Goal: Information Seeking & Learning: Learn about a topic

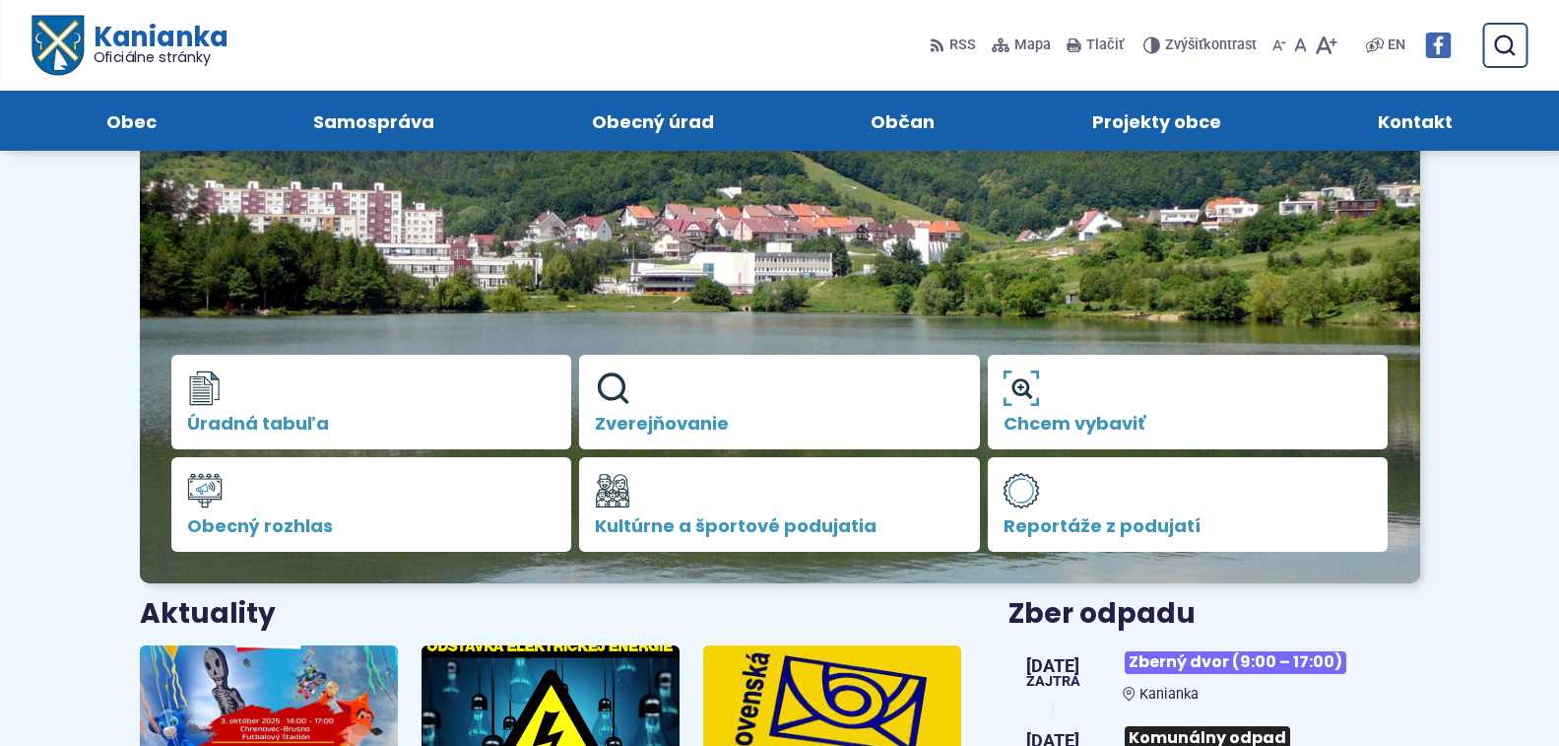
scroll to position [197, 0]
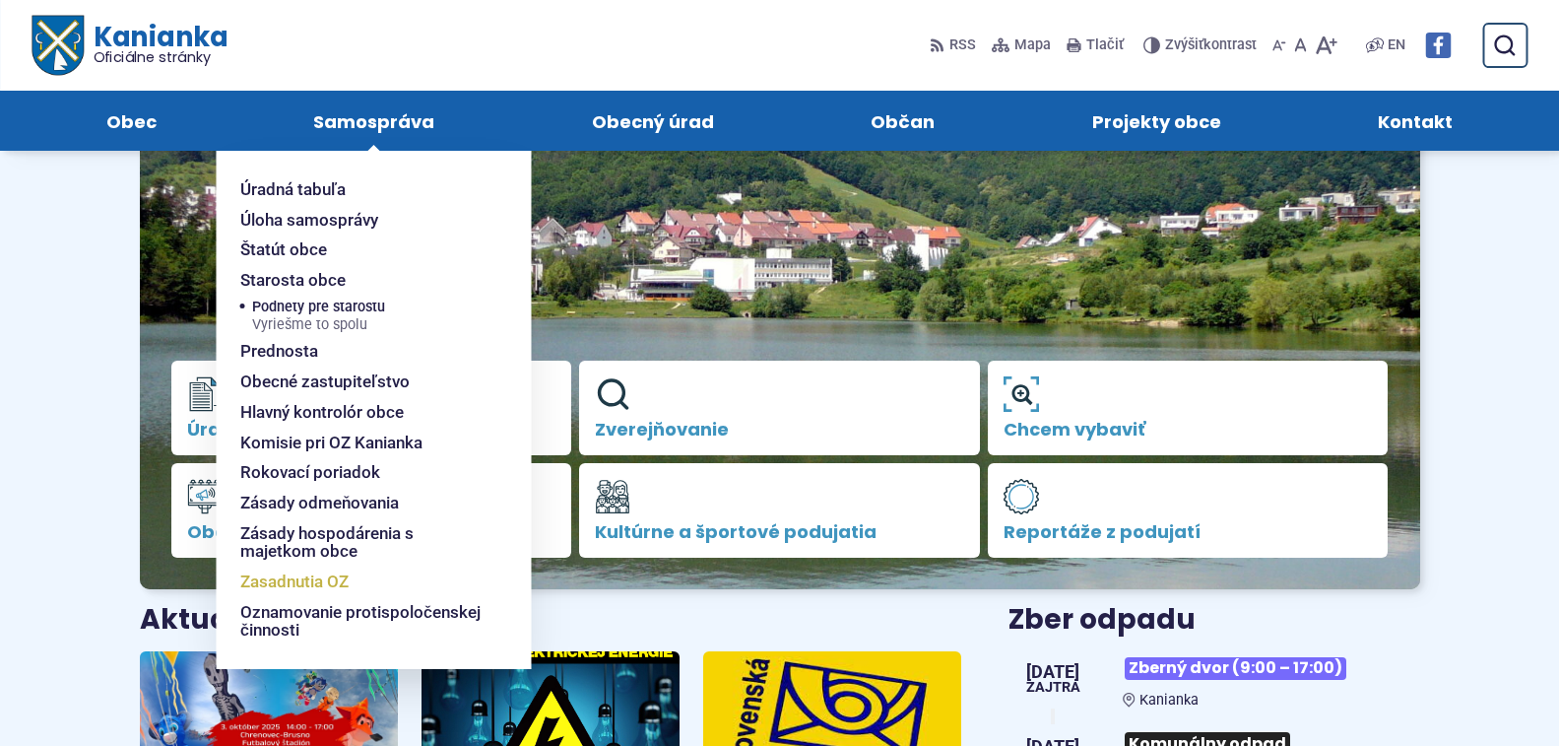
click at [260, 581] on span "Zasadnutia OZ" at bounding box center [294, 581] width 108 height 31
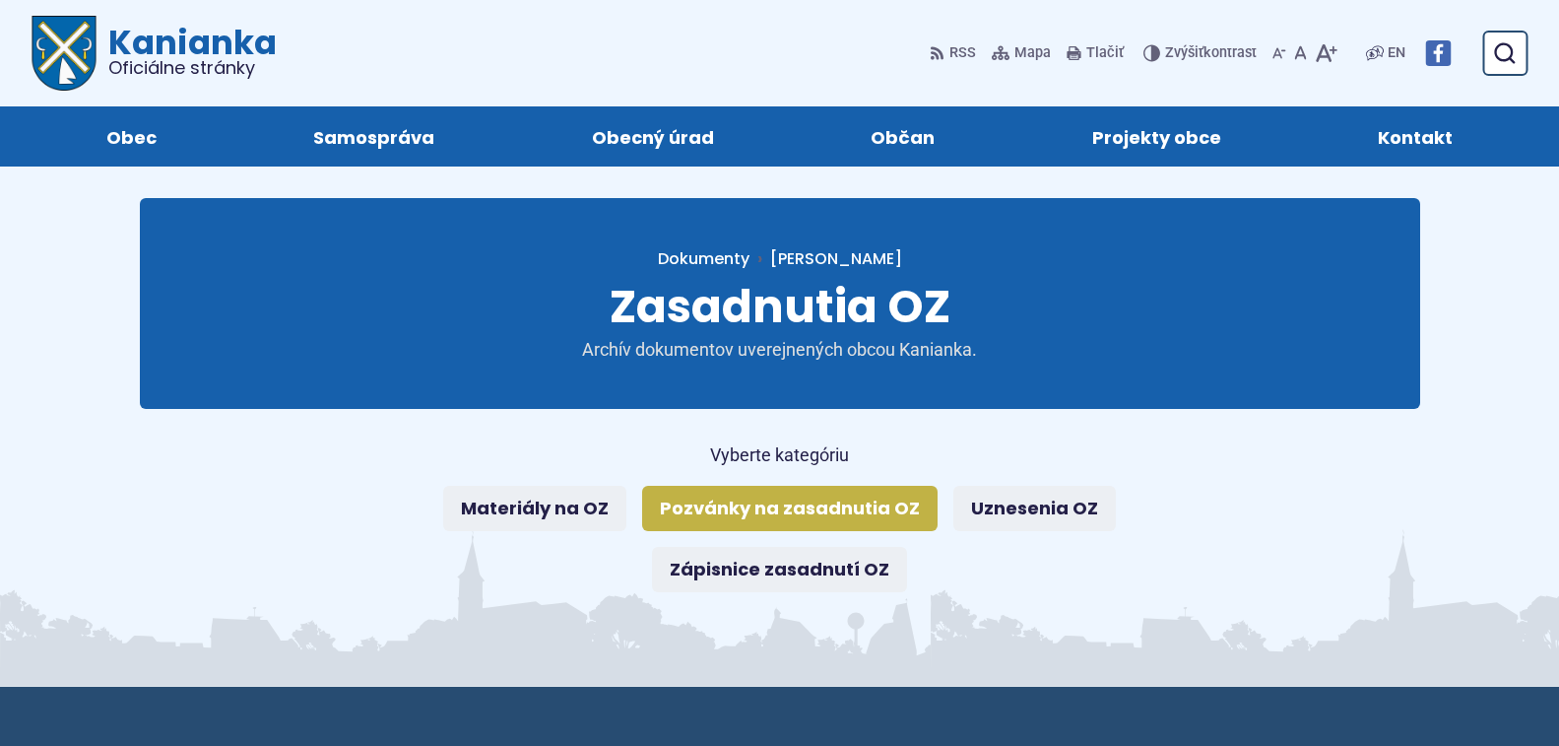
click at [731, 510] on link "Pozvánky na zasadnutia OZ" at bounding box center [790, 508] width 296 height 45
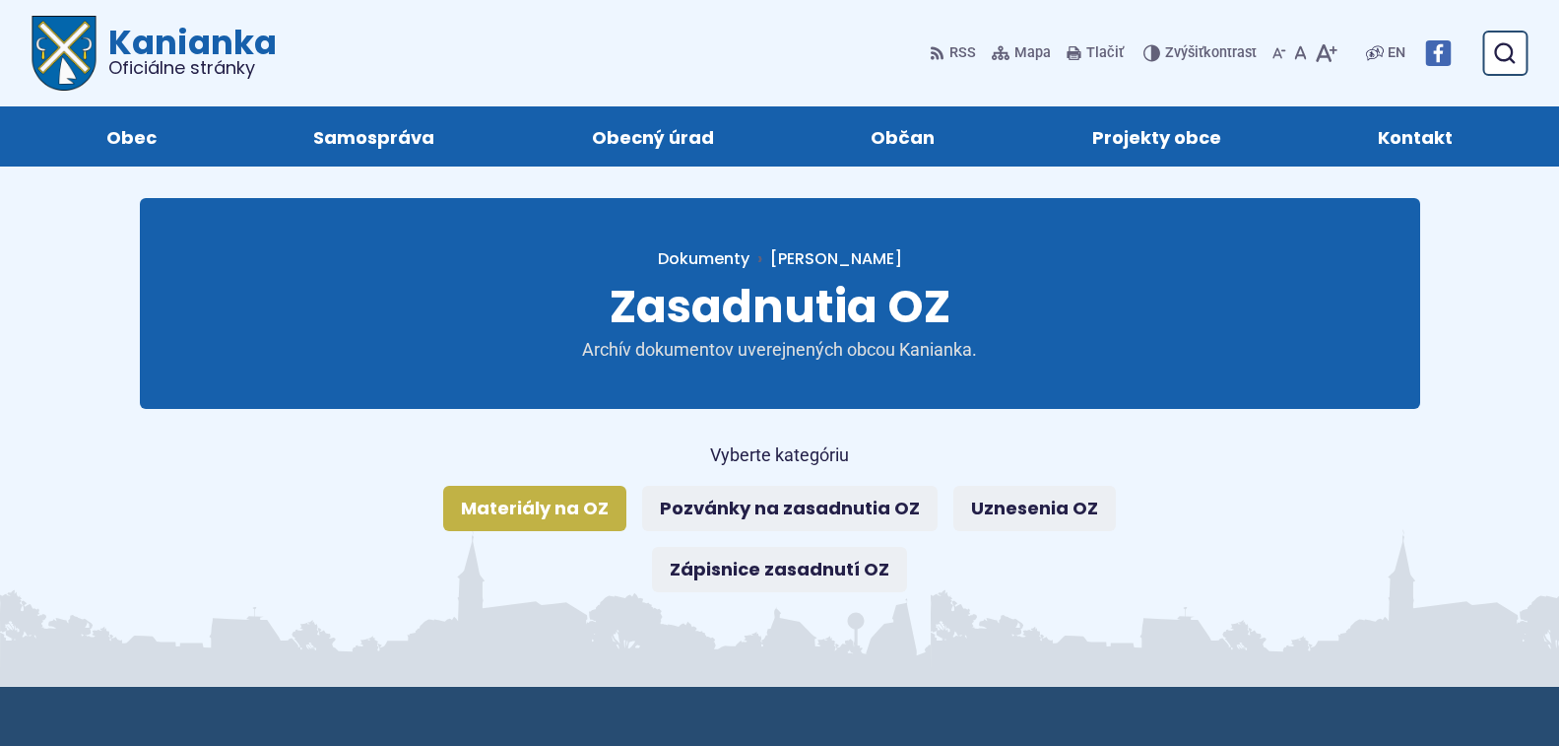
click at [551, 510] on link "Materiály na OZ" at bounding box center [534, 508] width 183 height 45
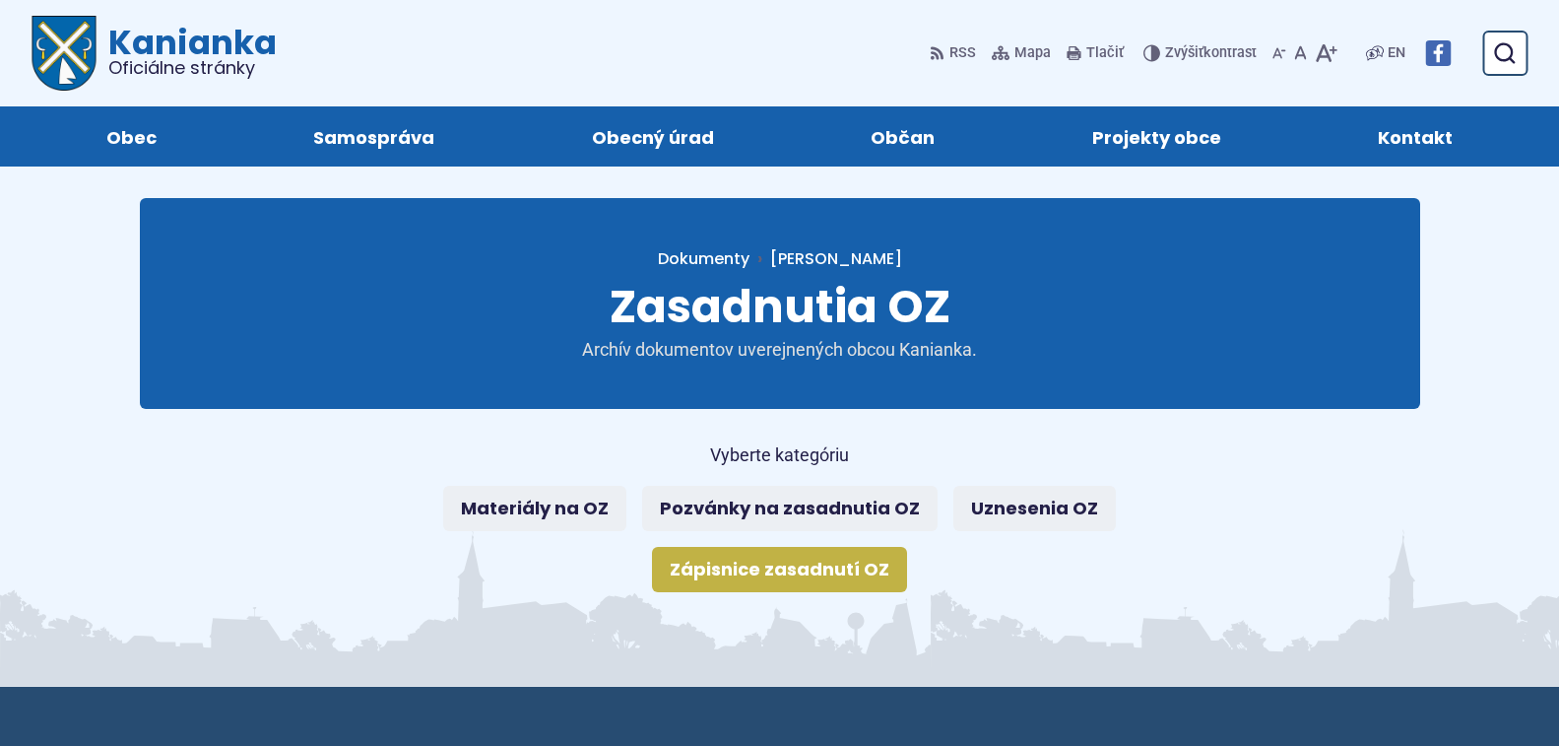
click at [791, 577] on link "Zápisnice zasadnutí OZ" at bounding box center [779, 569] width 255 height 45
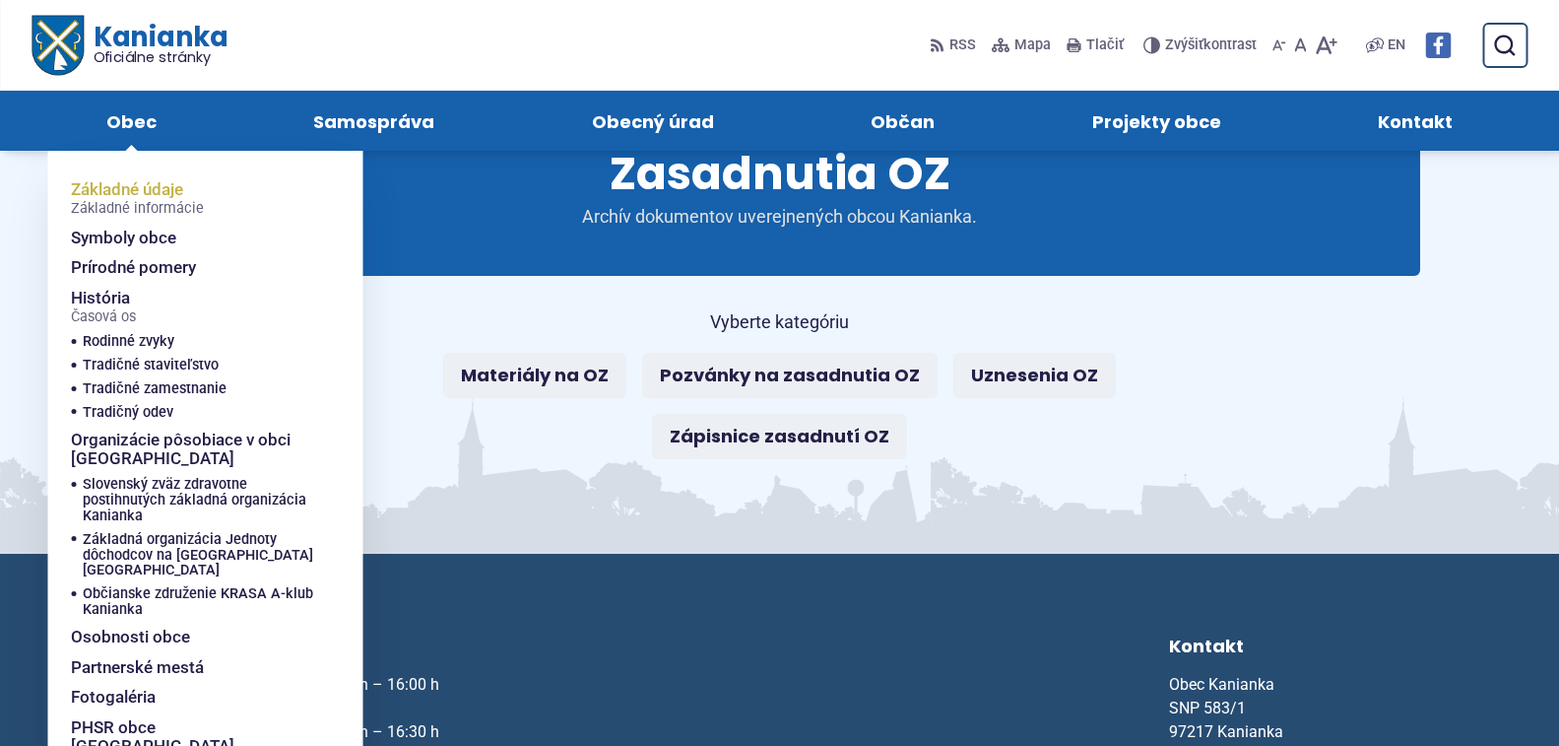
scroll to position [99, 0]
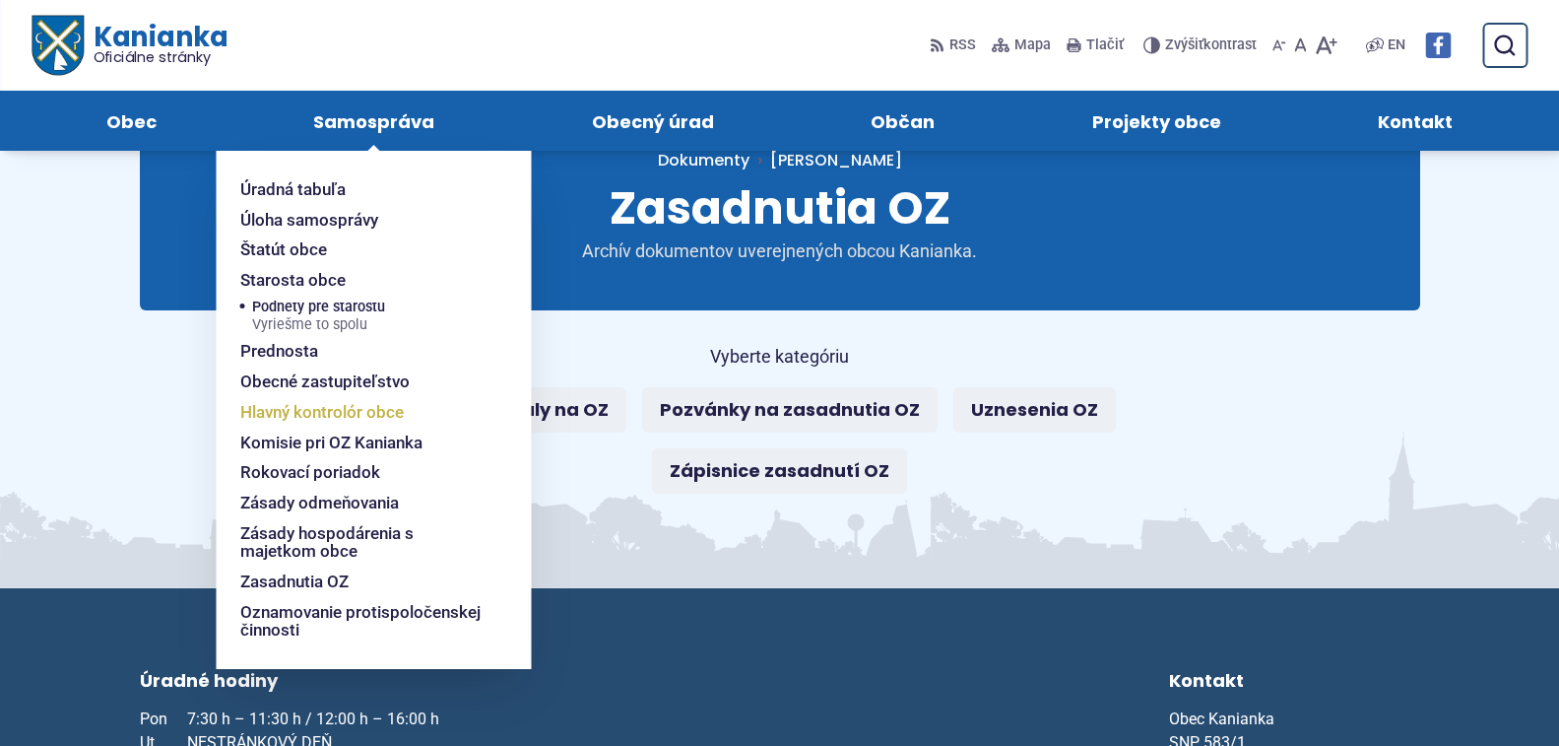
click at [339, 409] on span "Hlavný kontrolór obce" at bounding box center [322, 412] width 164 height 31
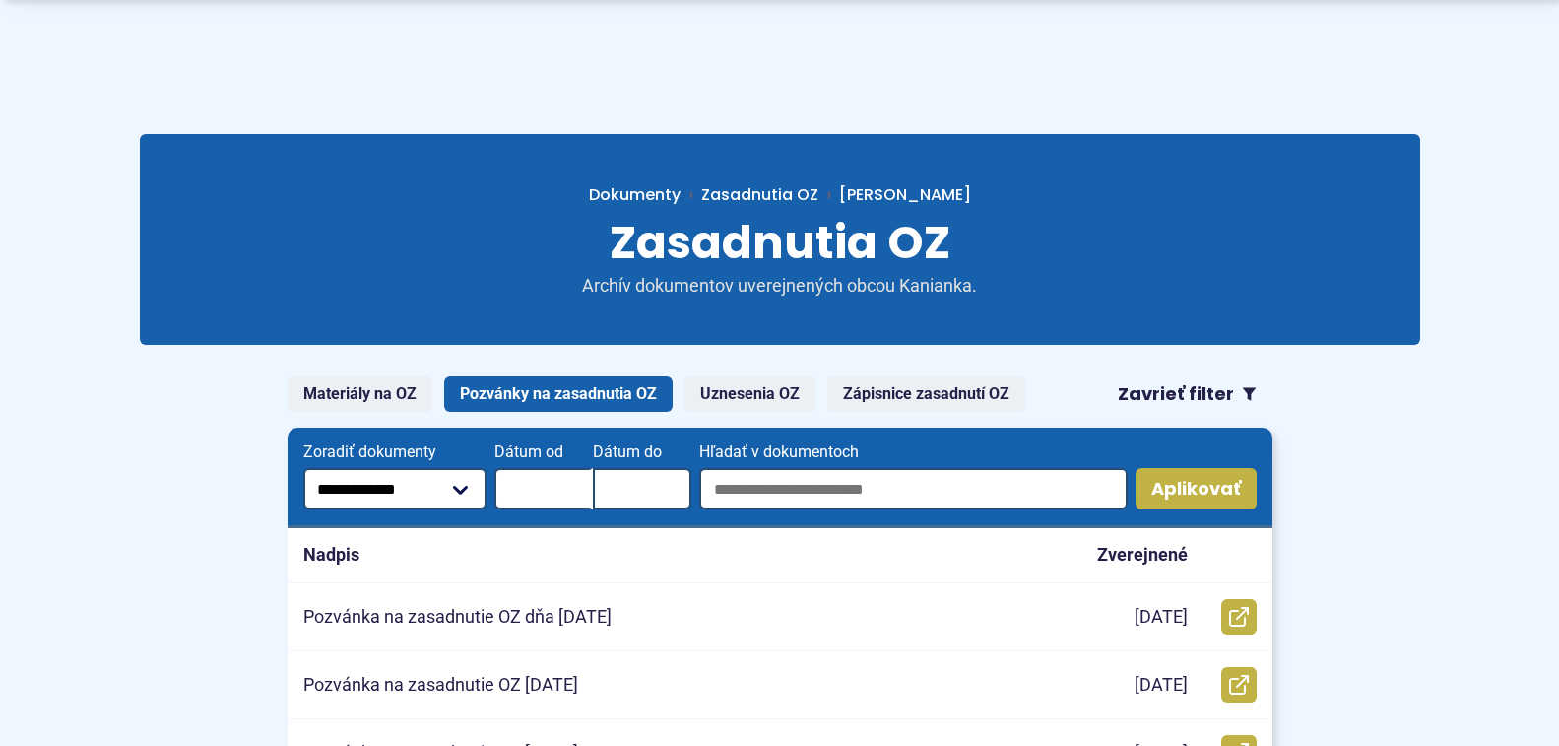
scroll to position [197, 0]
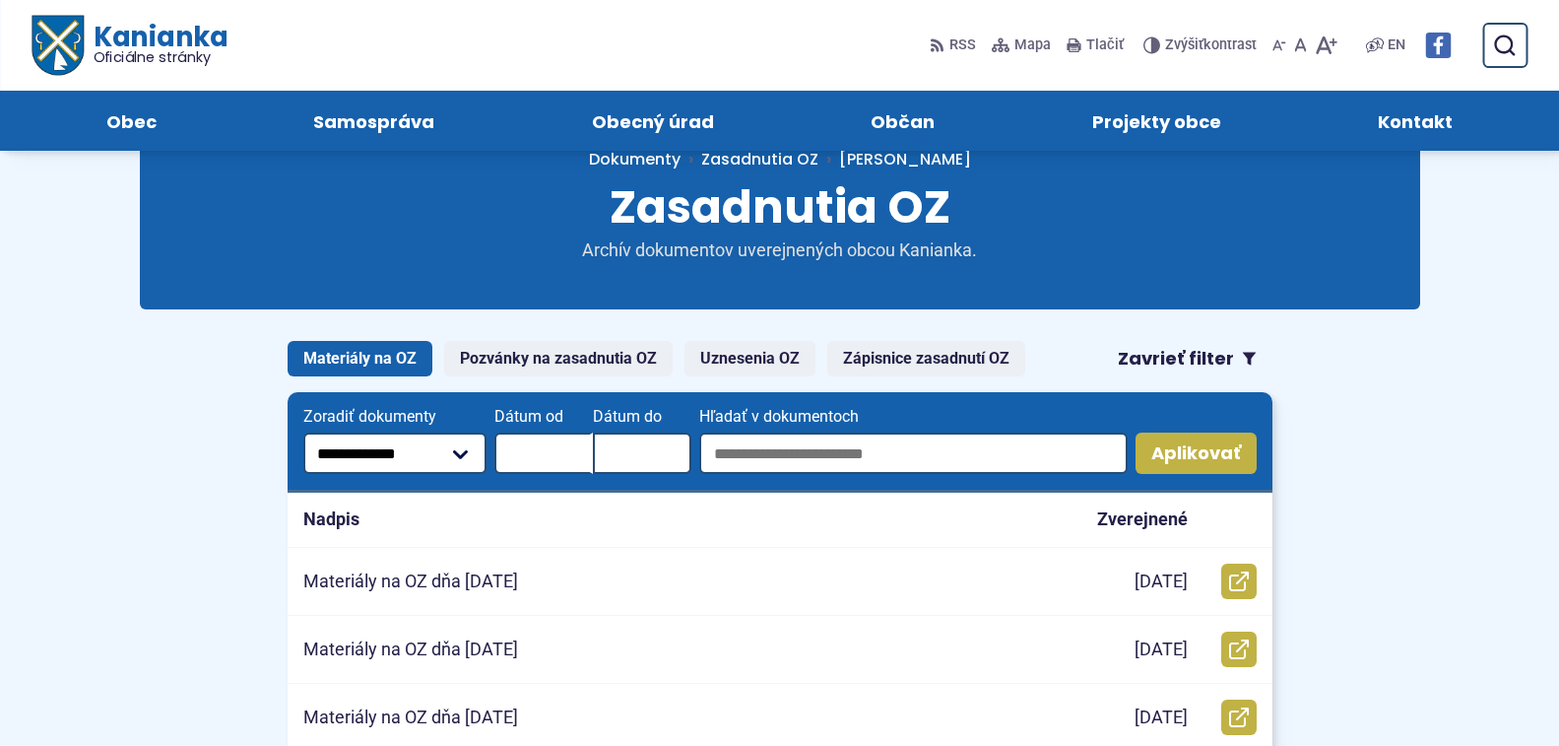
scroll to position [99, 0]
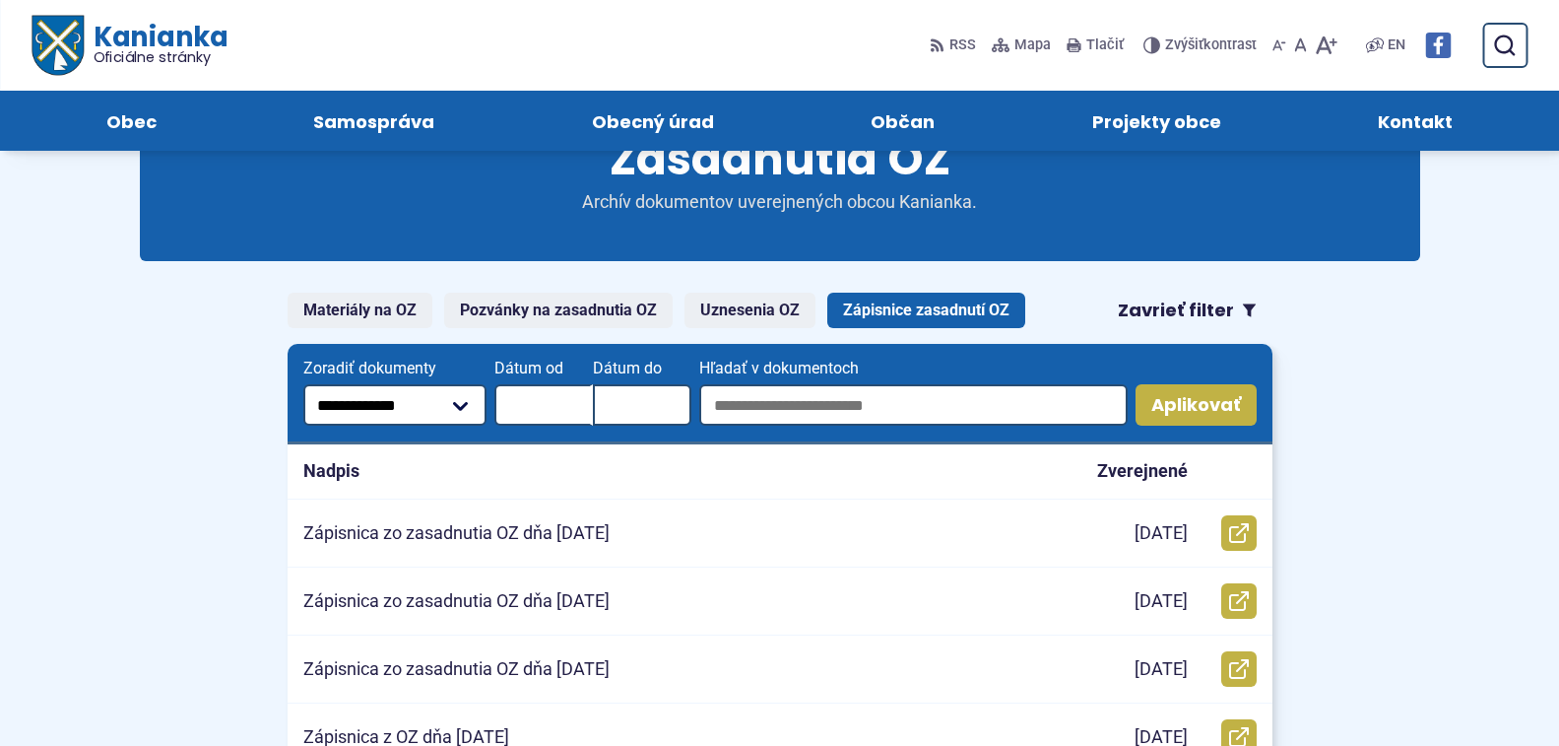
scroll to position [99, 0]
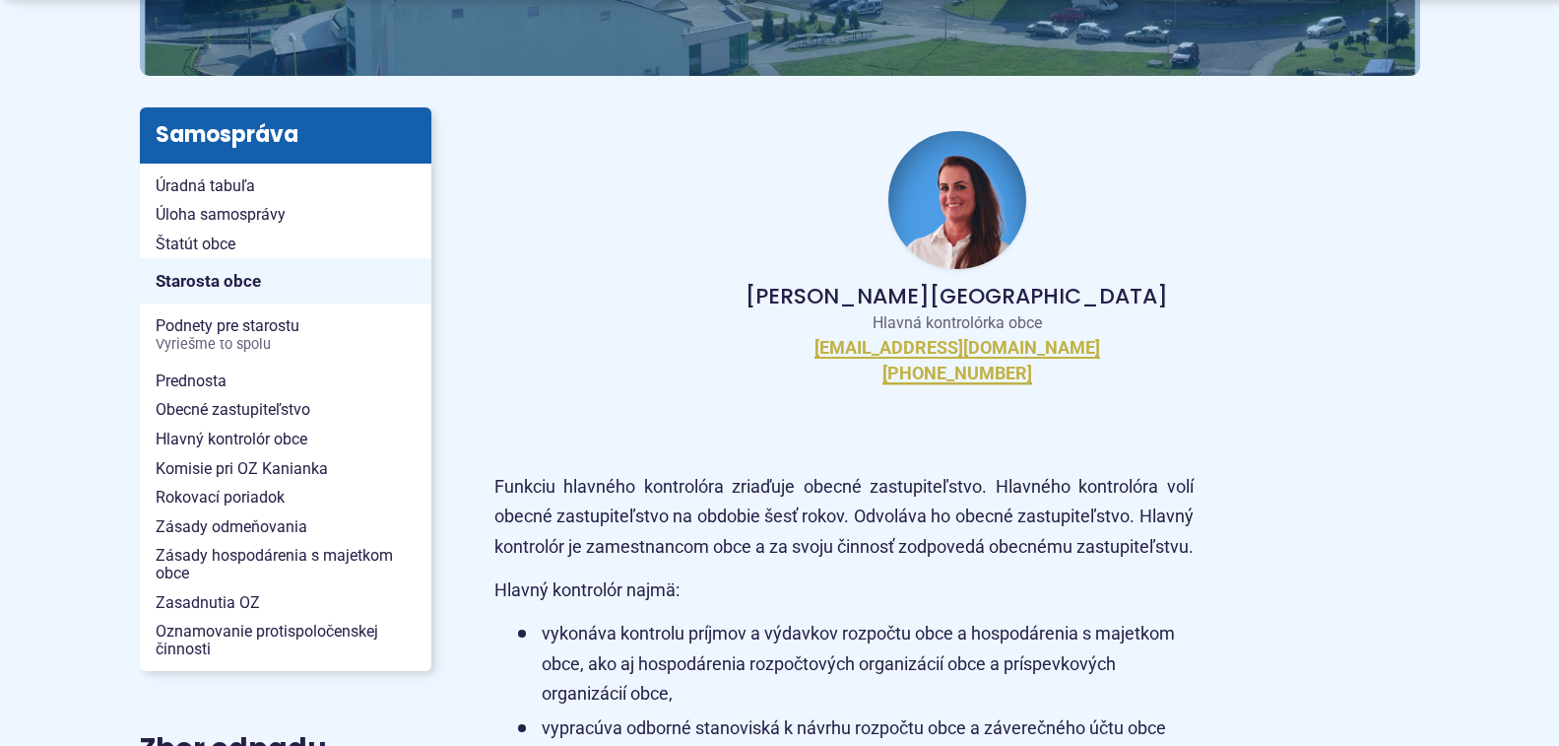
scroll to position [394, 0]
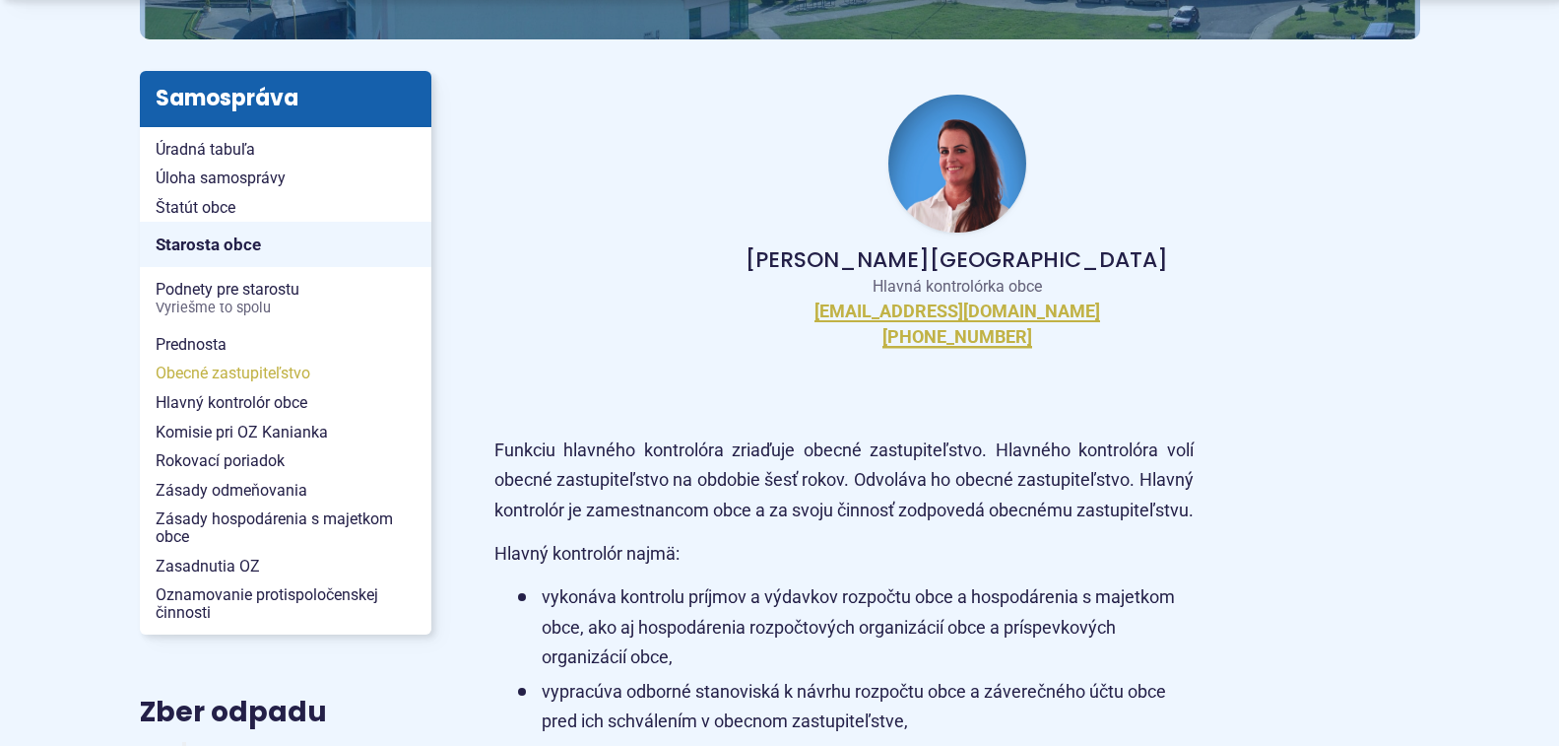
click at [198, 376] on span "Obecné zastupiteľstvo" at bounding box center [286, 374] width 260 height 30
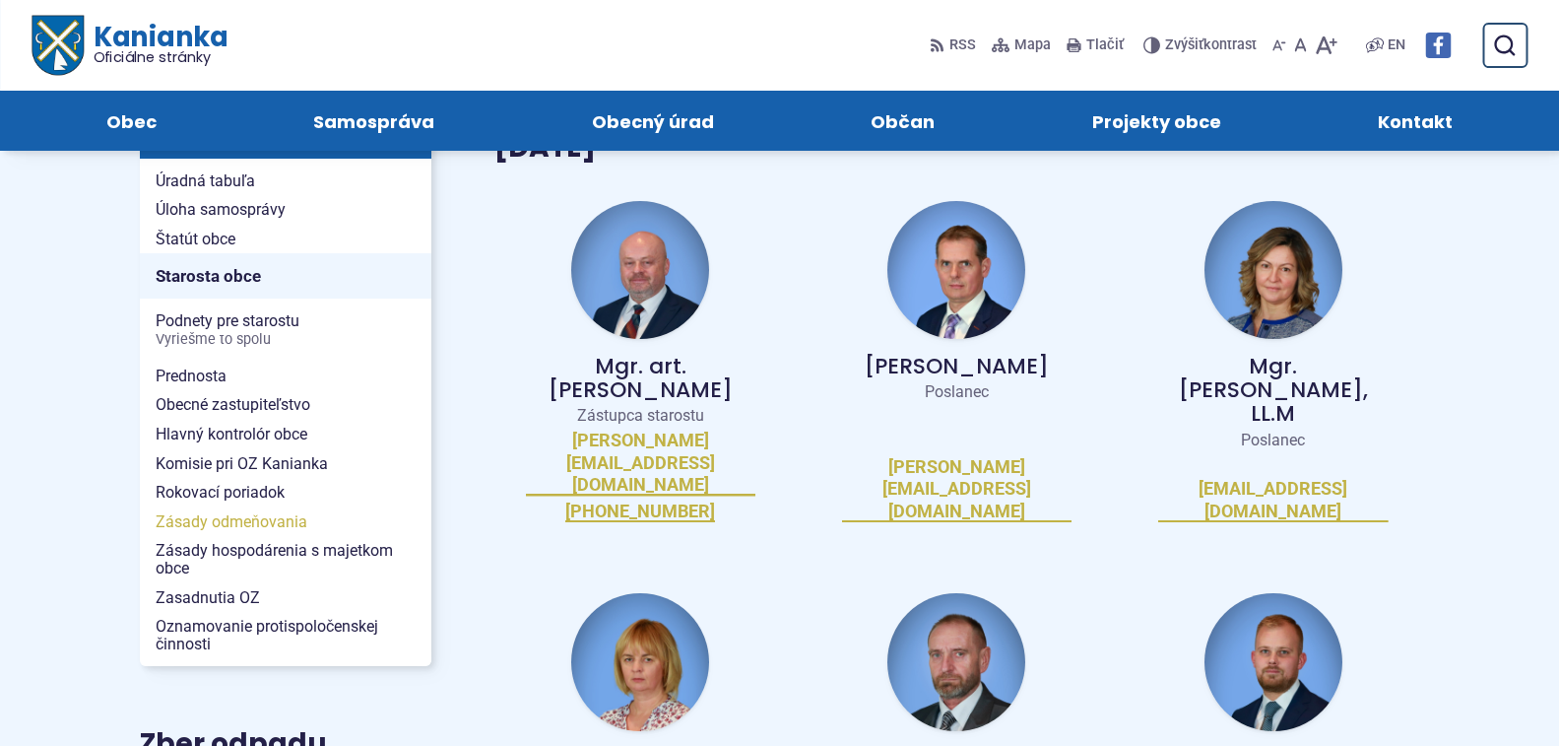
scroll to position [296, 0]
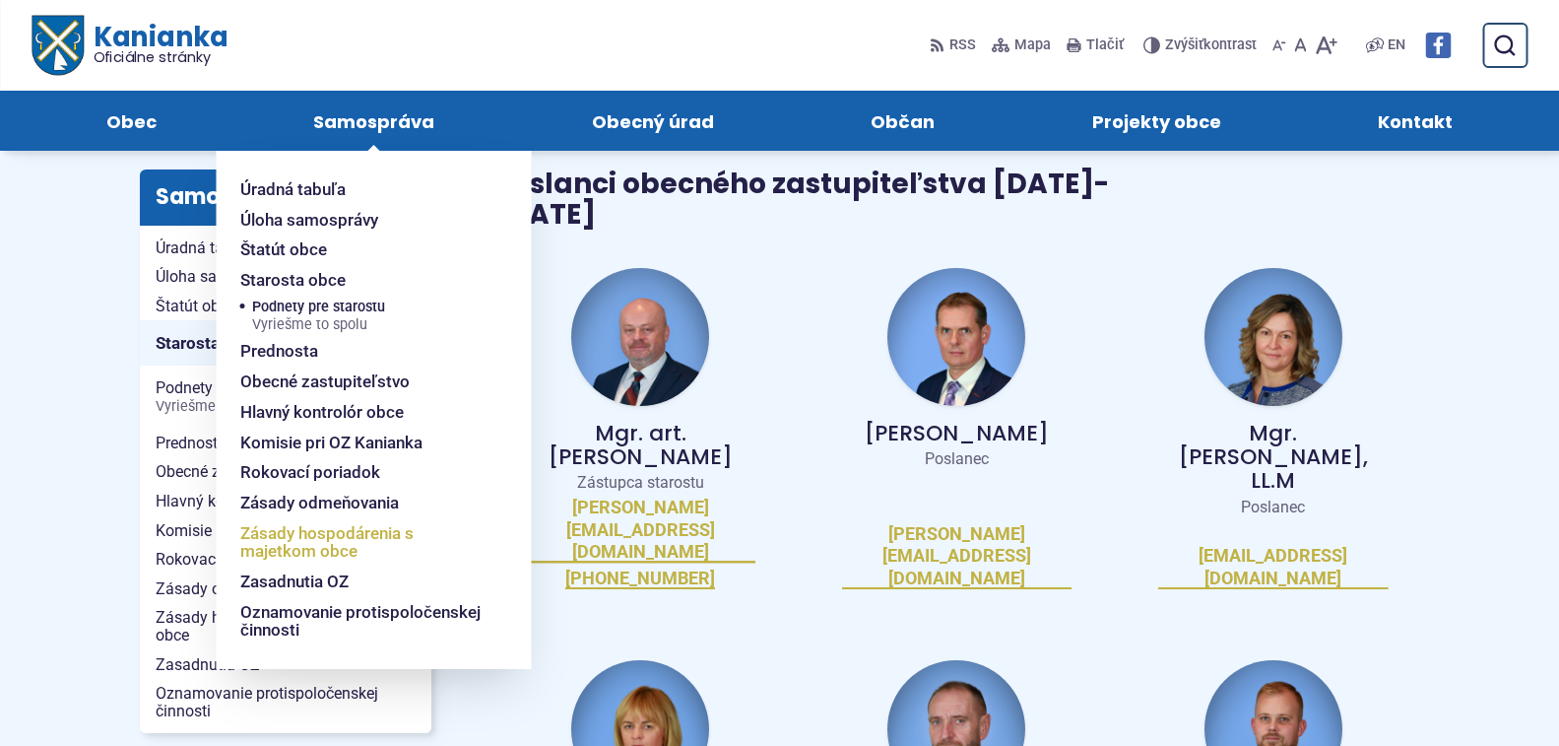
click at [283, 549] on span "Zásady hospodárenia s majetkom obce" at bounding box center [362, 542] width 244 height 48
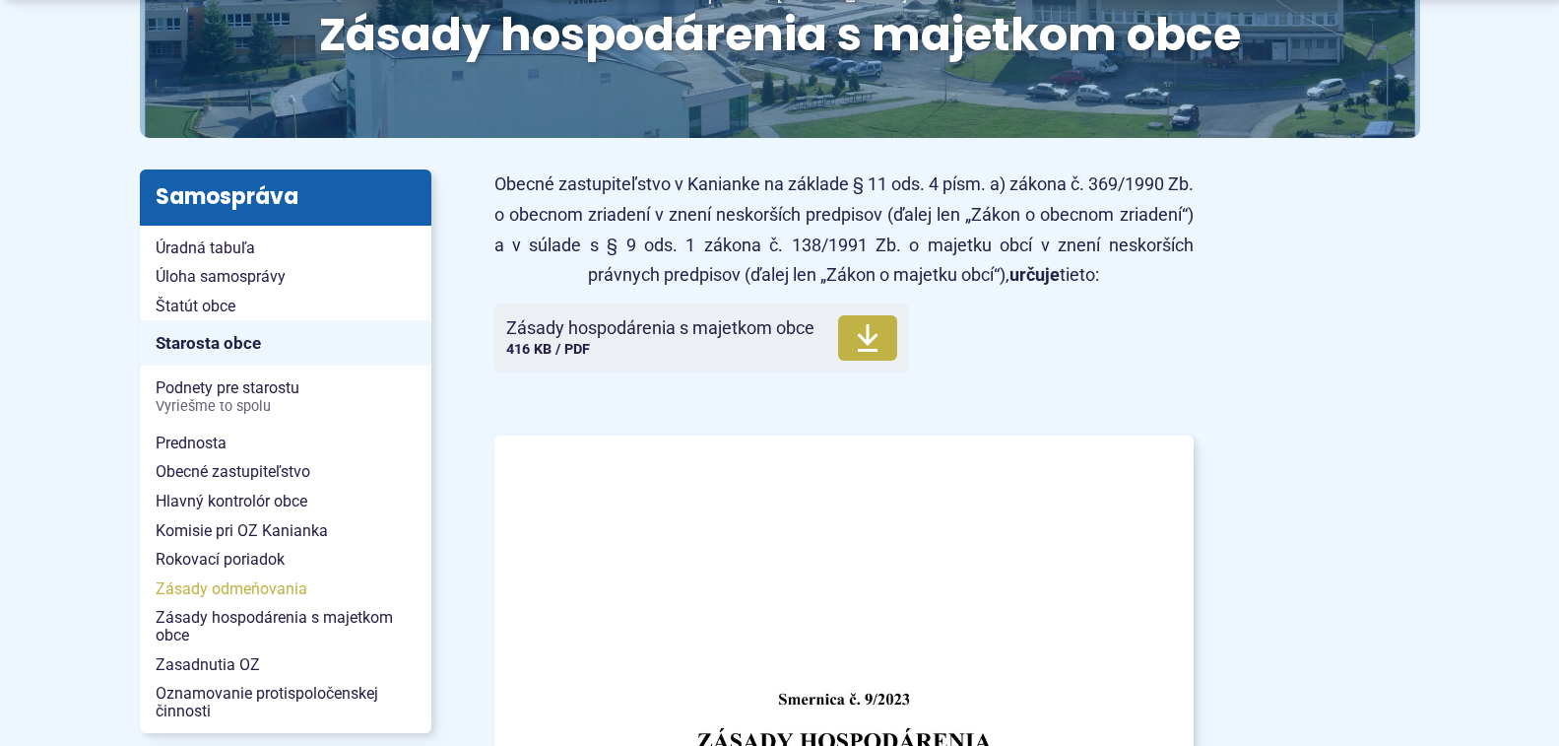
scroll to position [394, 0]
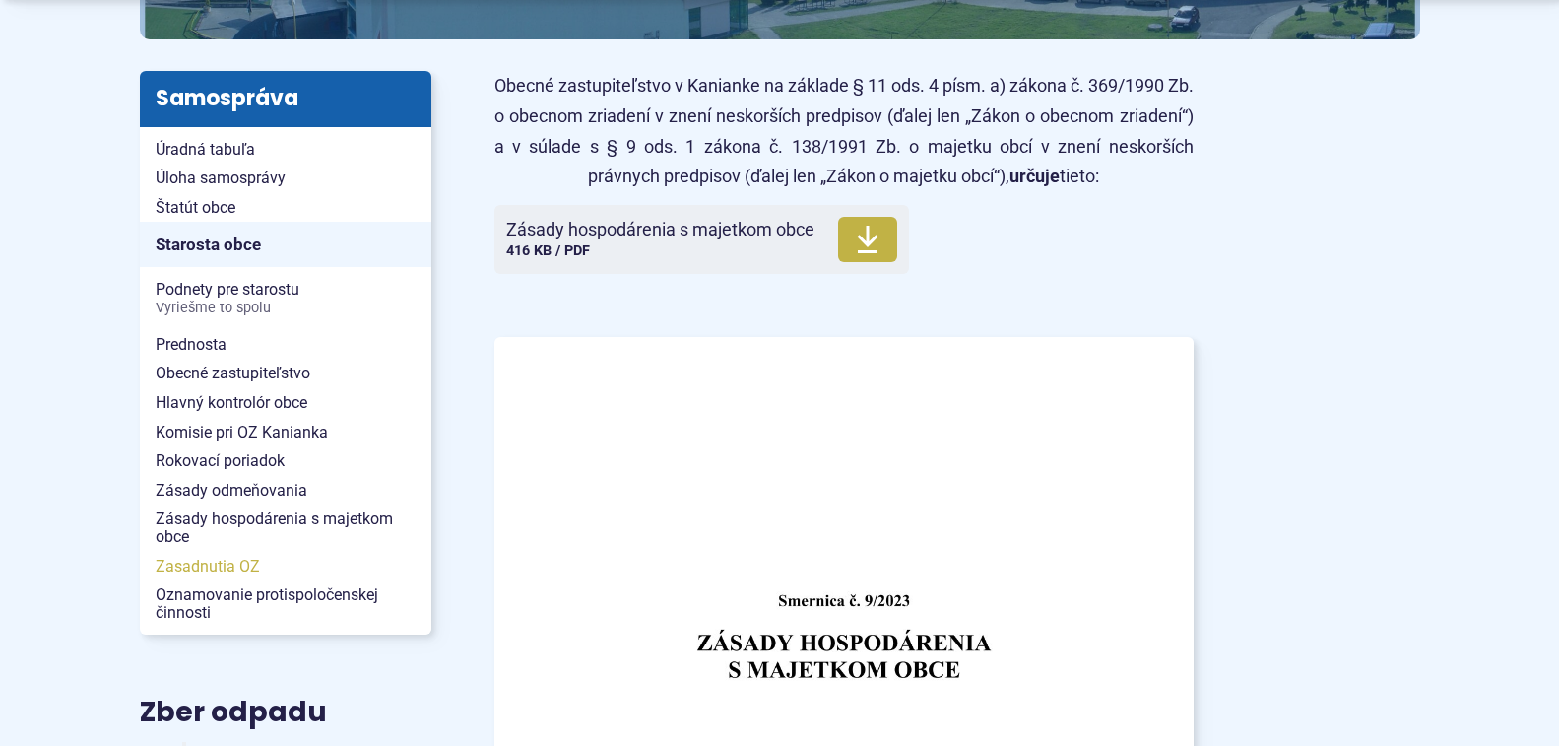
click at [174, 566] on span "Zasadnutia OZ" at bounding box center [286, 567] width 260 height 30
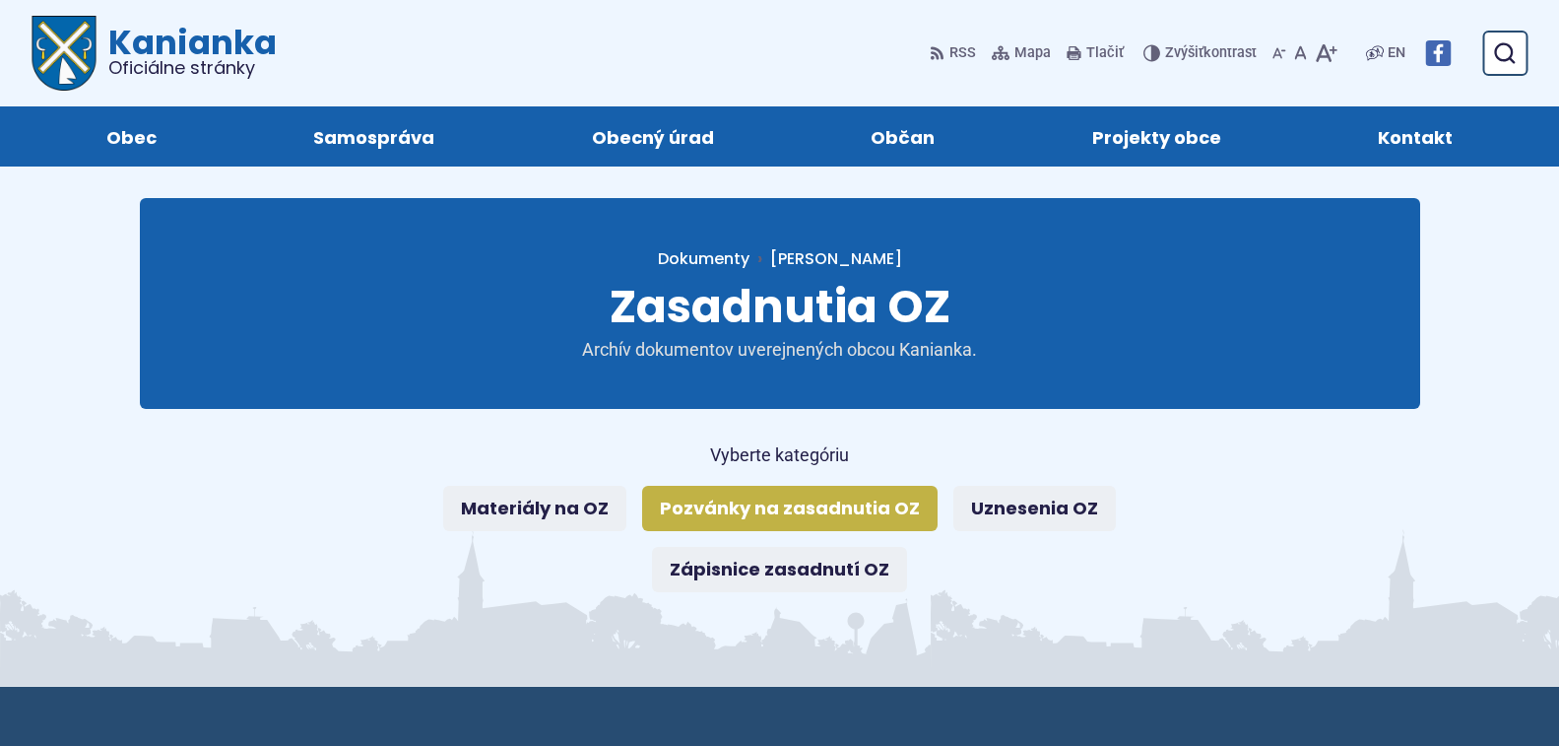
click at [824, 520] on link "Pozvánky na zasadnutia OZ" at bounding box center [790, 508] width 296 height 45
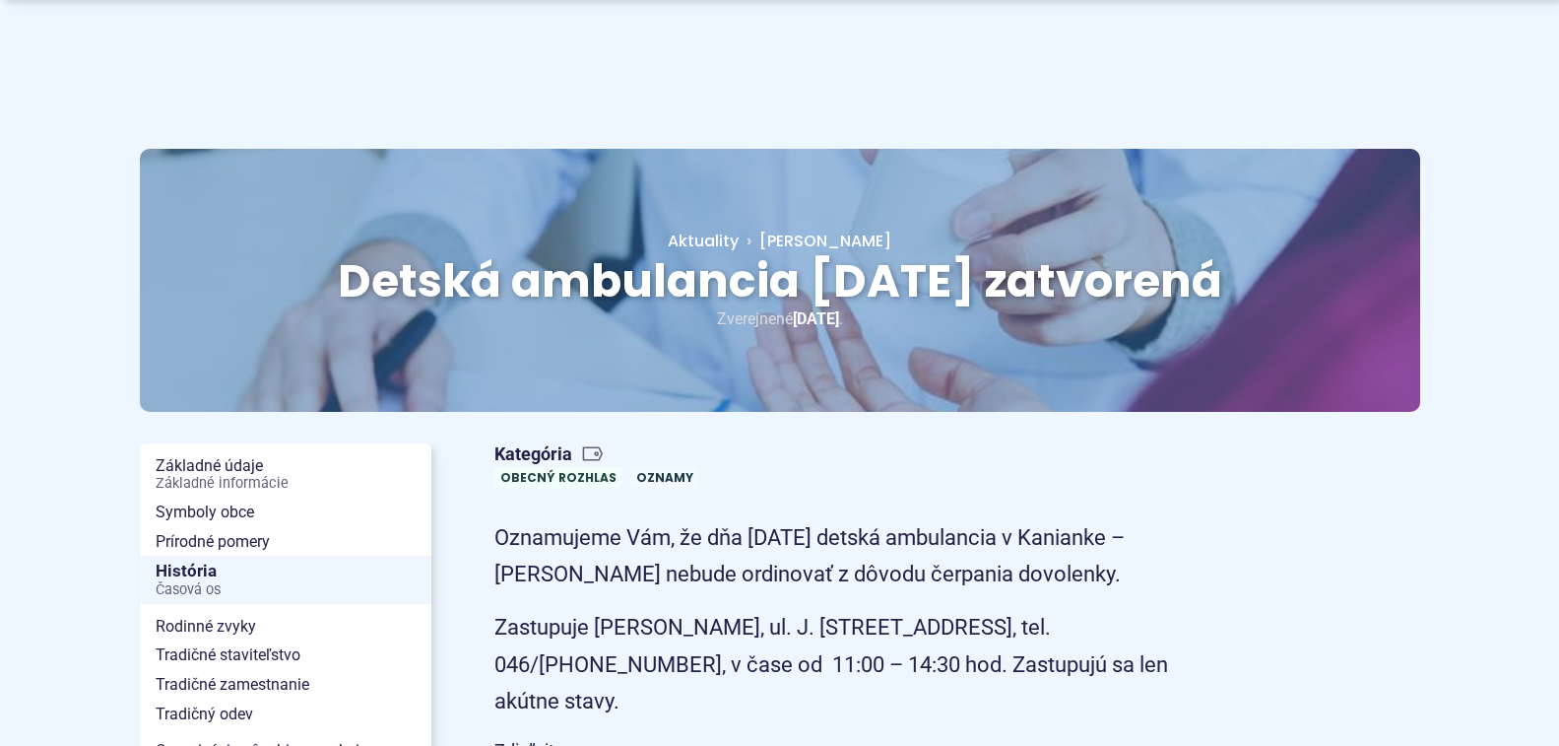
scroll to position [99, 0]
